Goal: Information Seeking & Learning: Learn about a topic

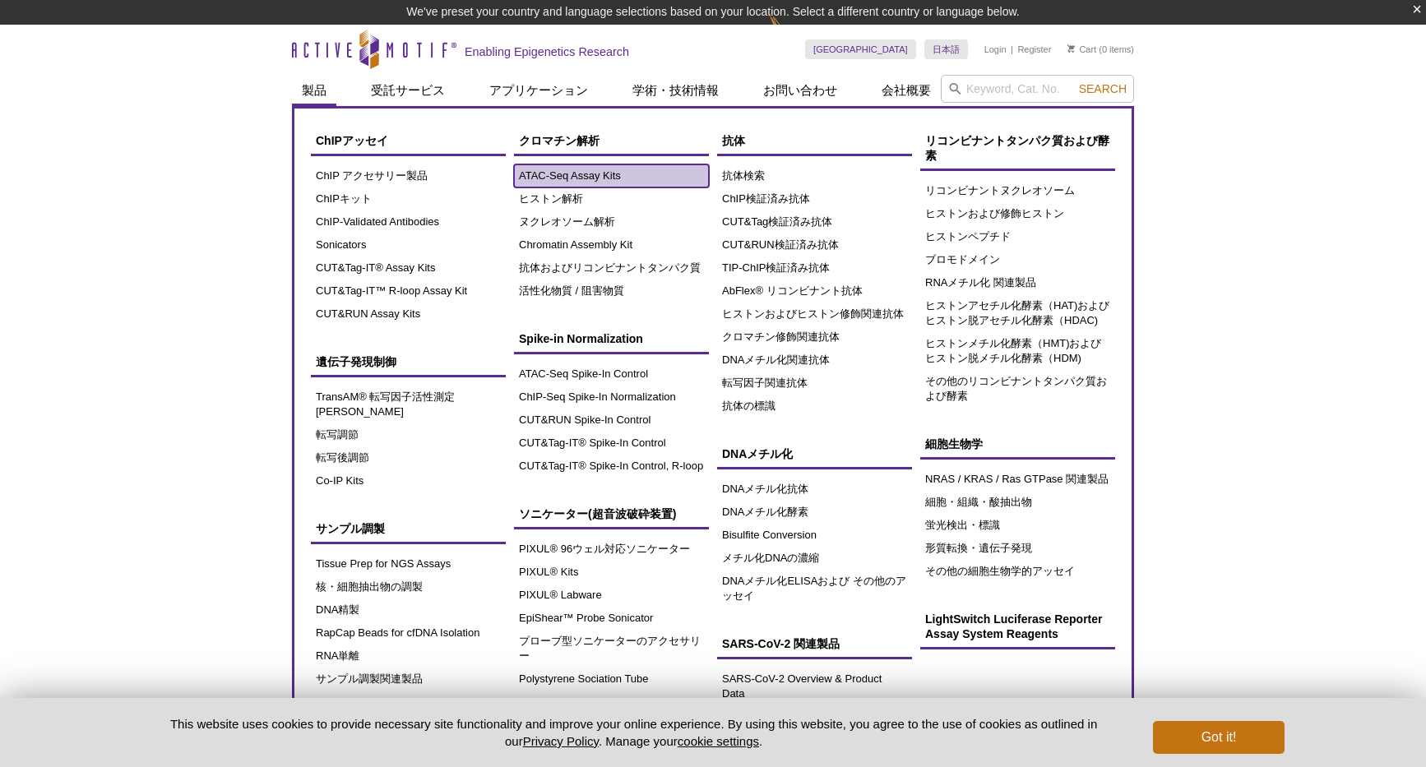
click at [549, 183] on link "ATAC-Seq Assay Kits" at bounding box center [611, 175] width 195 height 23
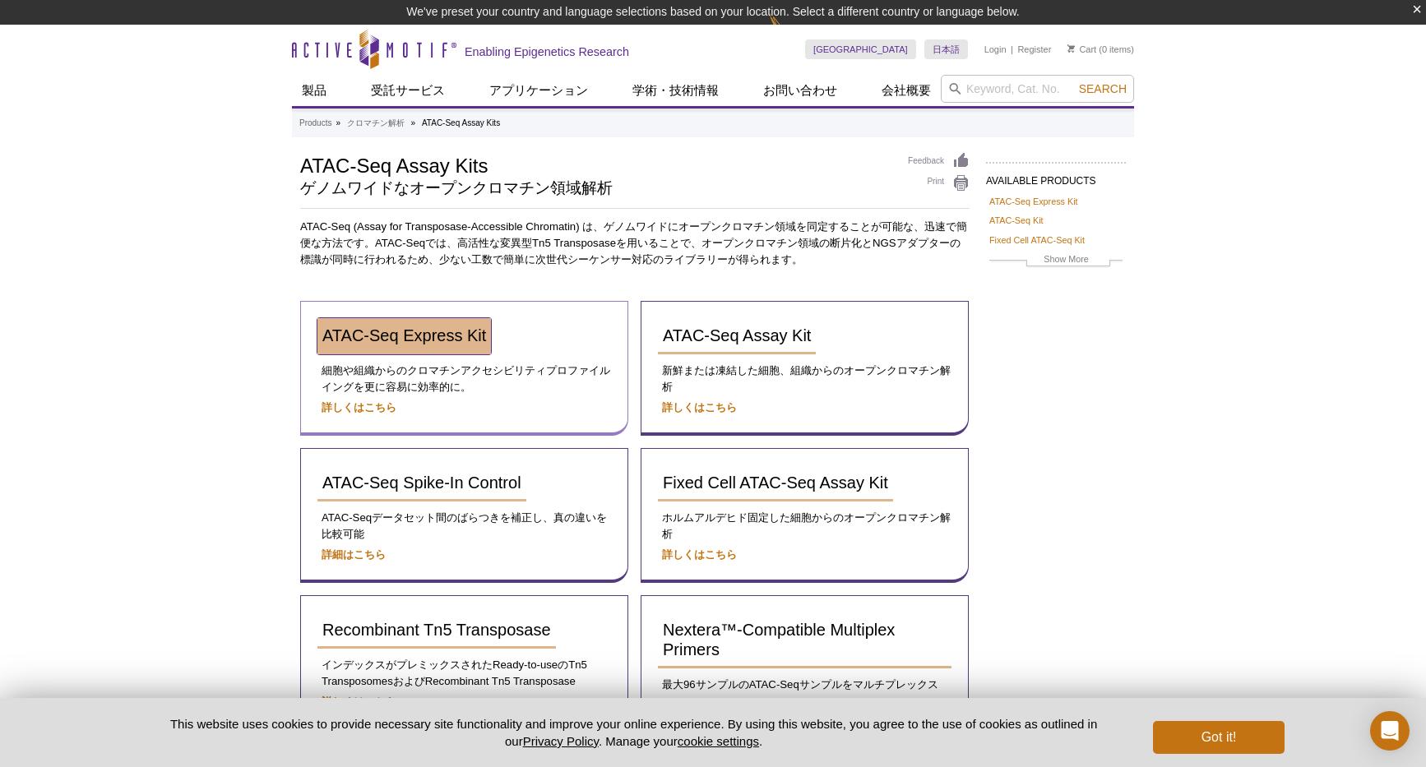
click at [446, 338] on span "ATAC-Seq Express Kit" at bounding box center [404, 335] width 164 height 18
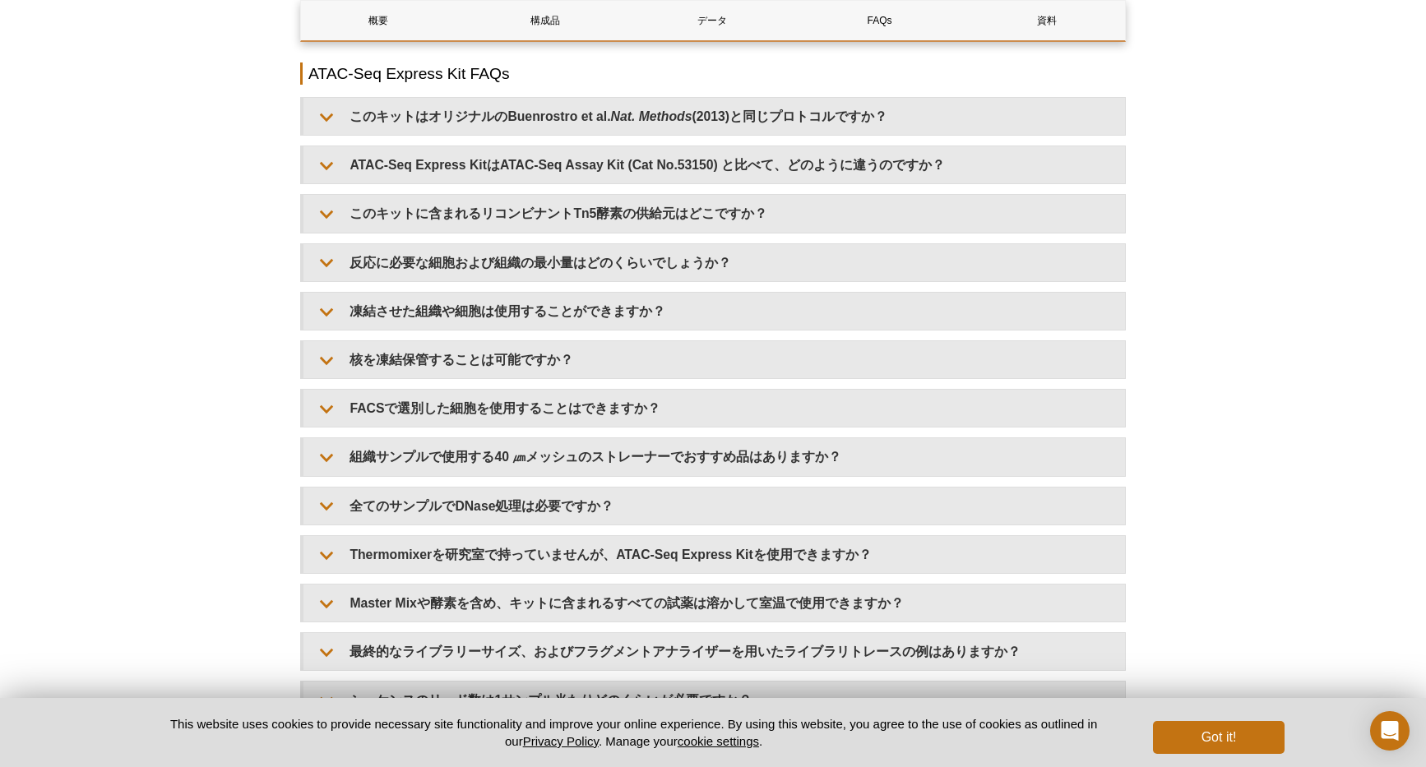
scroll to position [3372, 0]
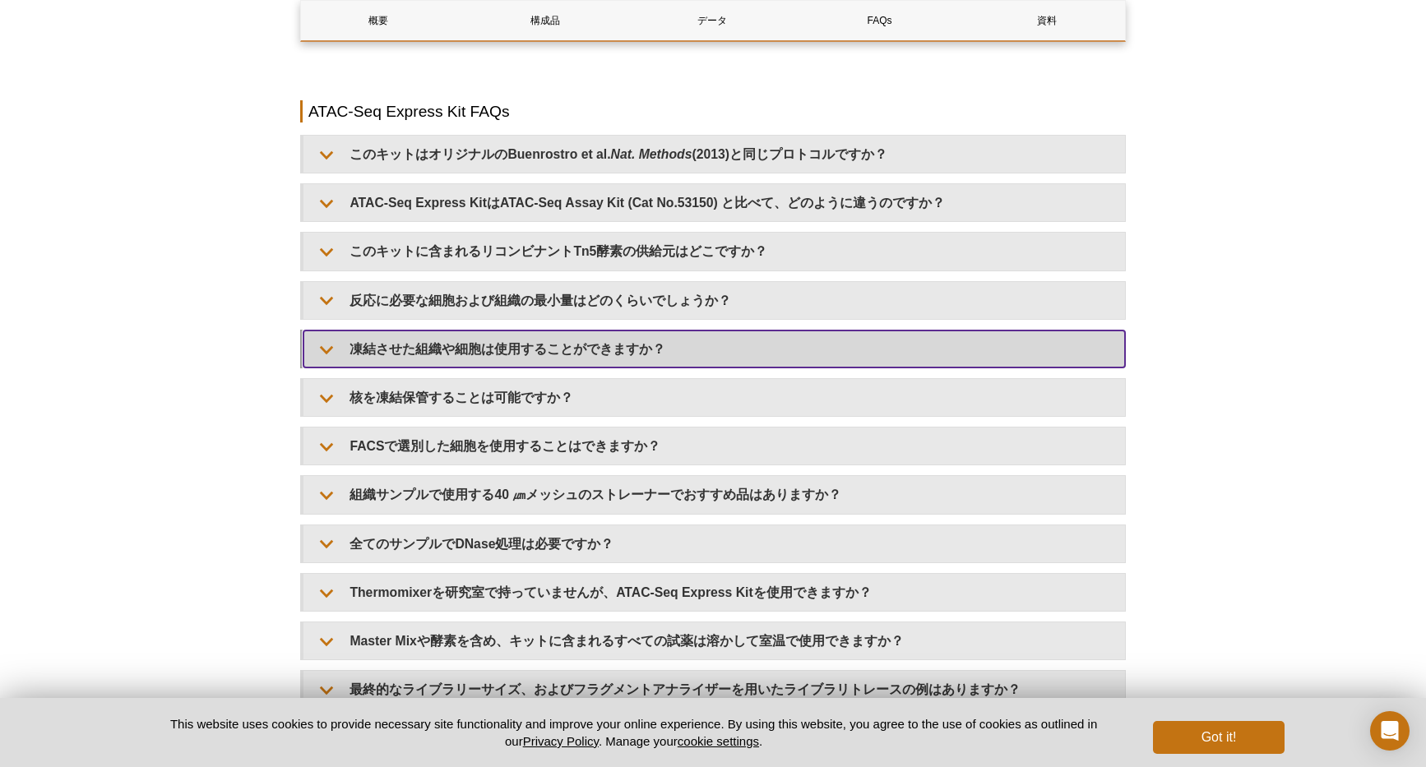
click at [467, 352] on summary "凍結させた組織や細胞は使用することができますか？" at bounding box center [714, 349] width 822 height 37
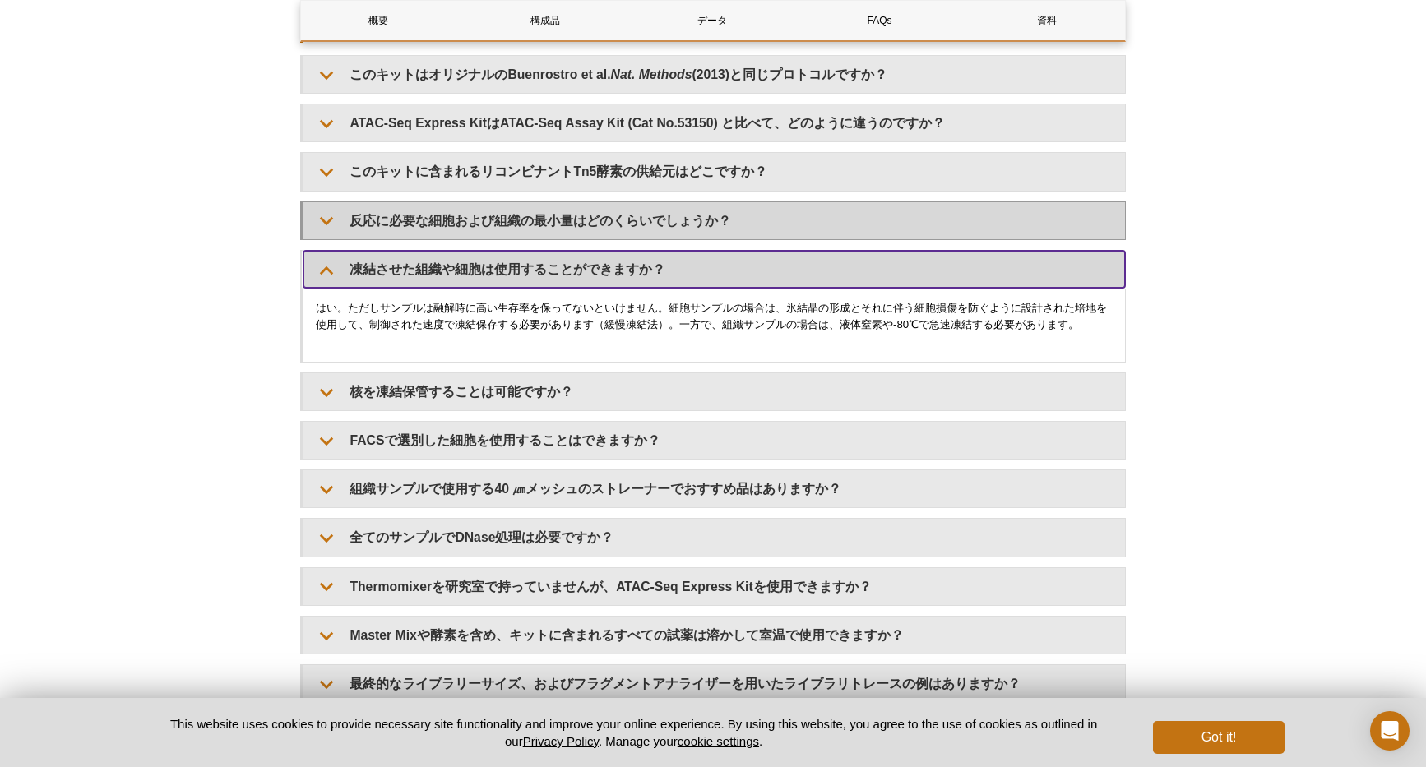
scroll to position [3618, 0]
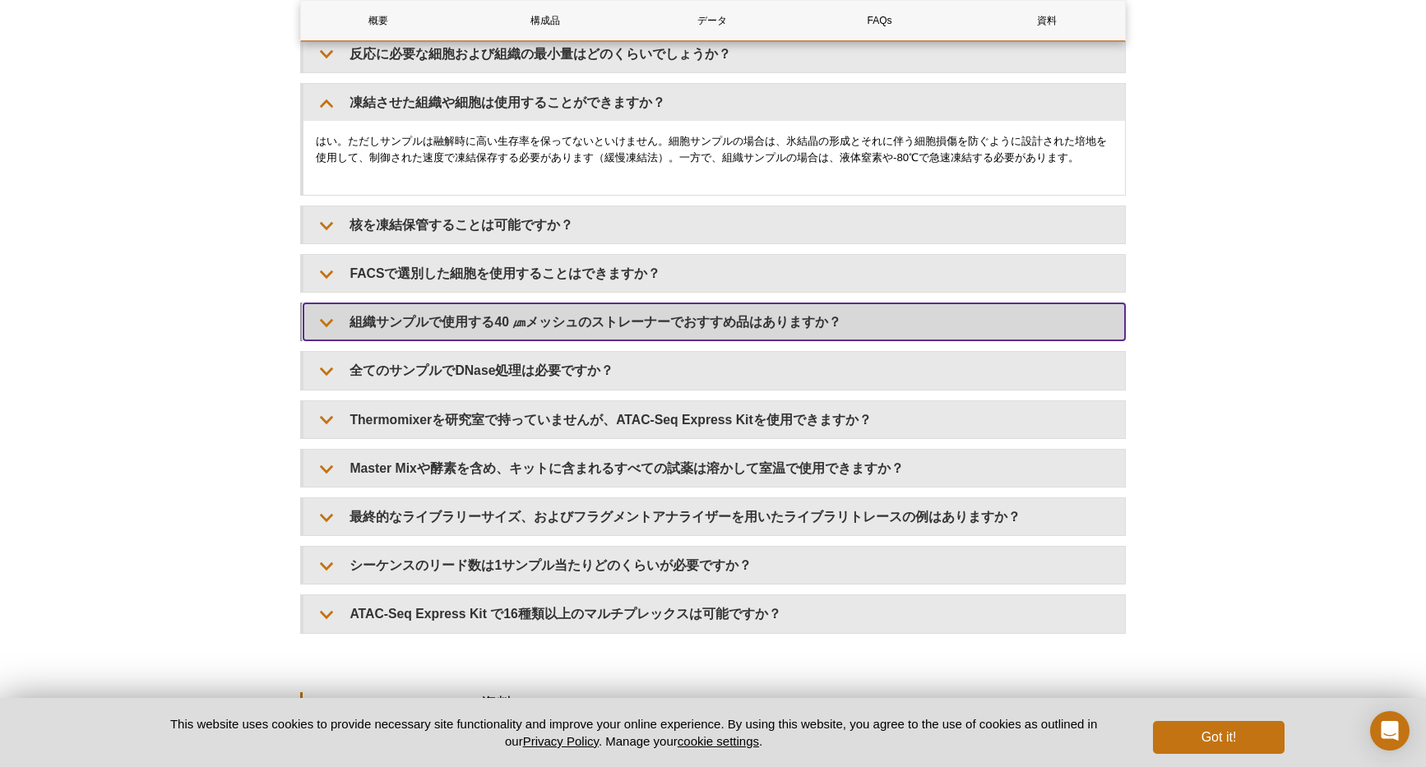
click at [611, 315] on summary "組織サンプルで使用する40 ㎛メッシュのストレーナーでおすすめ品はありますか？" at bounding box center [714, 321] width 822 height 37
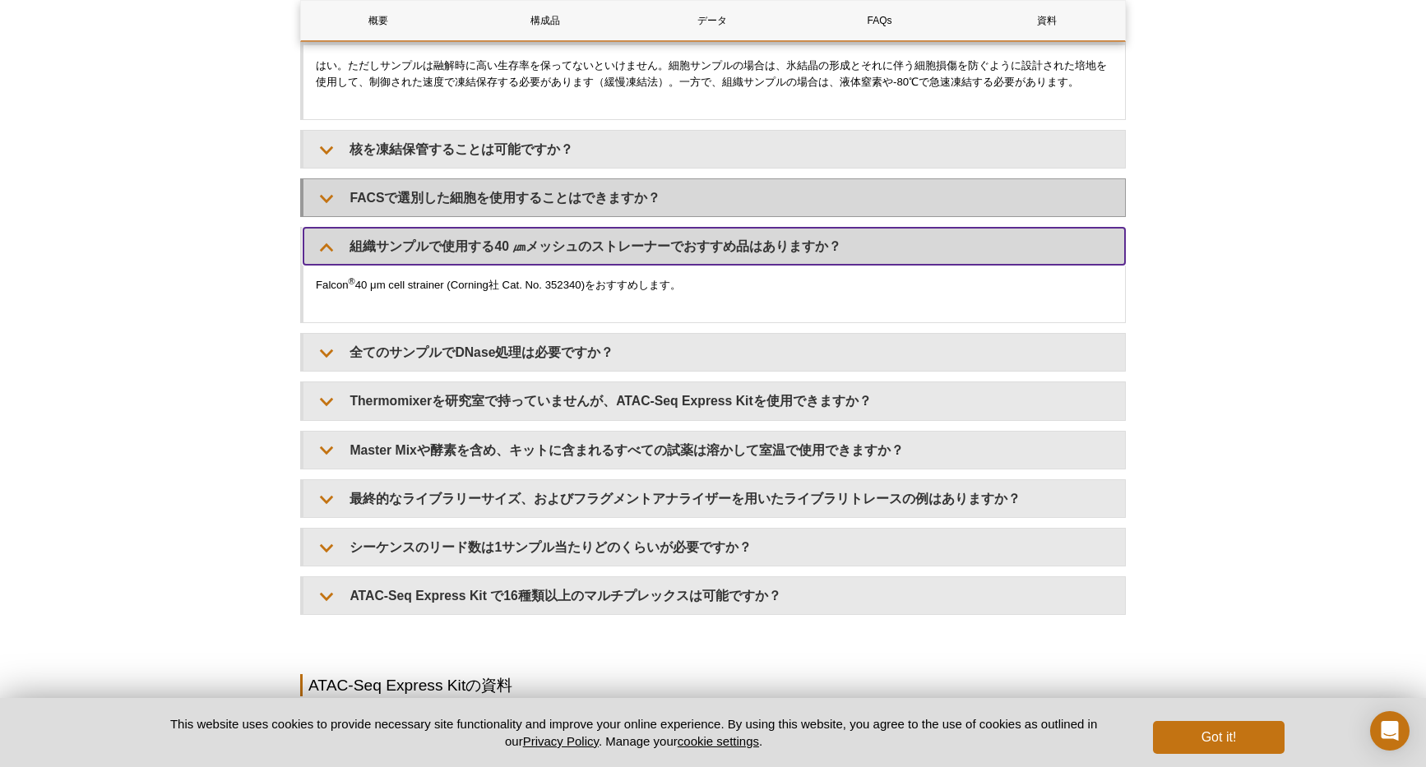
scroll to position [3865, 0]
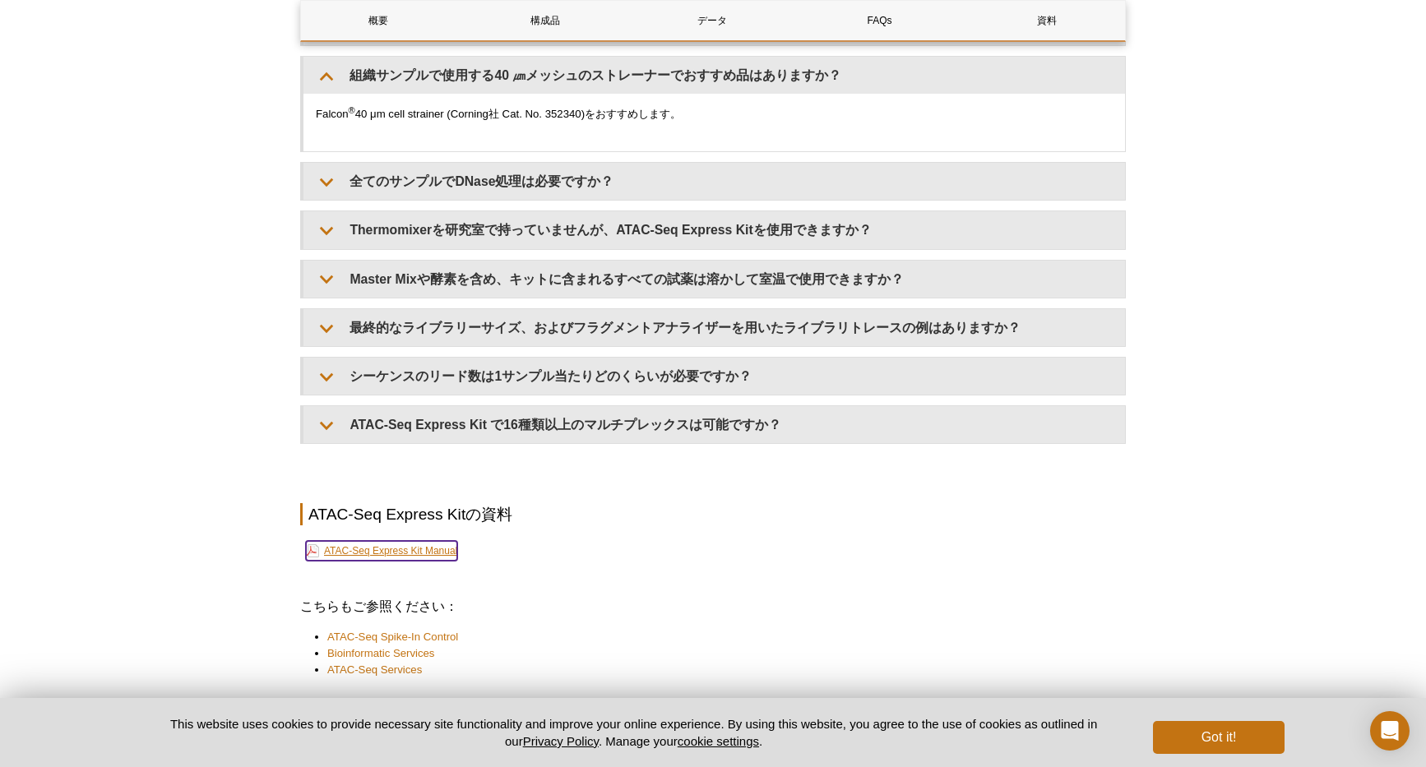
click at [437, 548] on link "ATAC-Seq Express Kit Manual" at bounding box center [381, 551] width 151 height 20
